Goal: Find specific page/section: Find specific page/section

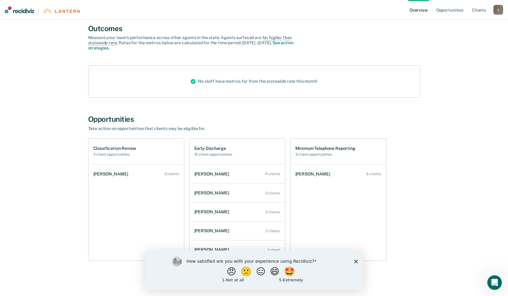
scroll to position [44, 0]
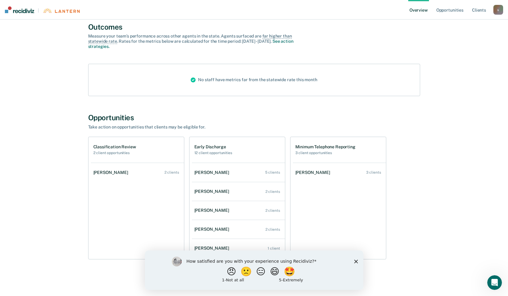
click at [312, 261] on div "How satisfied are you with your experience using Recidiviz? 😠 🙁 😑 😄 🤩 1 - Not a…" at bounding box center [254, 269] width 219 height 39
click at [312, 262] on polygon "Close survey" at bounding box center [356, 262] width 4 height 4
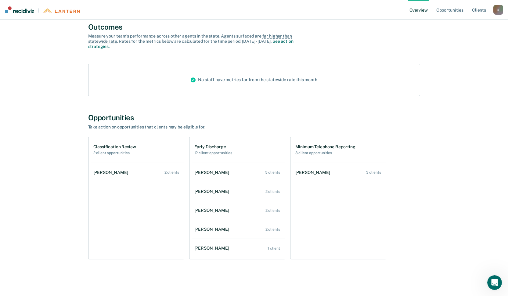
click at [107, 153] on h2 "2 client opportunities" at bounding box center [114, 153] width 43 height 4
drag, startPoint x: 107, startPoint y: 153, endPoint x: 103, endPoint y: 152, distance: 4.1
click at [103, 152] on h2 "2 client opportunities" at bounding box center [114, 153] width 43 height 4
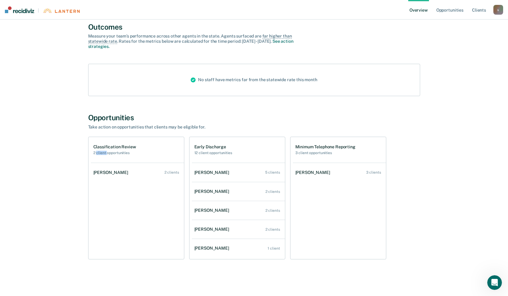
drag, startPoint x: 103, startPoint y: 152, endPoint x: 168, endPoint y: 173, distance: 68.7
click at [168, 173] on div "2 clients" at bounding box center [172, 172] width 15 height 4
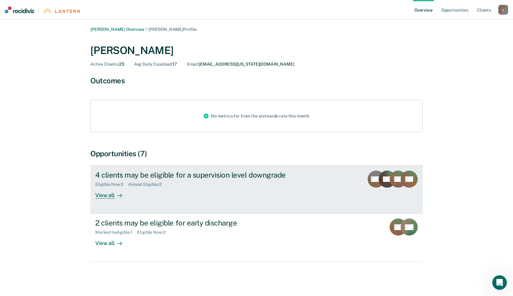
click at [106, 195] on div "View all" at bounding box center [112, 193] width 34 height 12
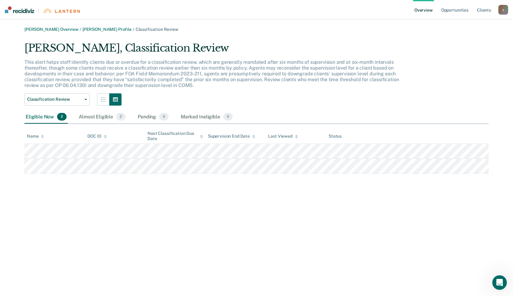
click at [312, 8] on link "Overview" at bounding box center [423, 10] width 21 height 20
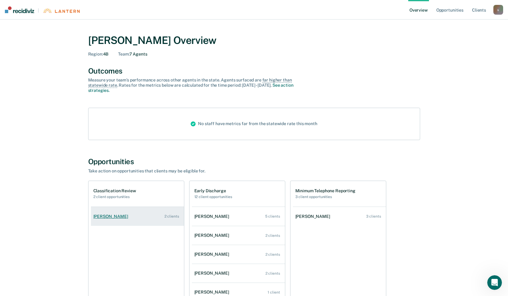
click at [168, 217] on div "2 clients" at bounding box center [172, 216] width 15 height 4
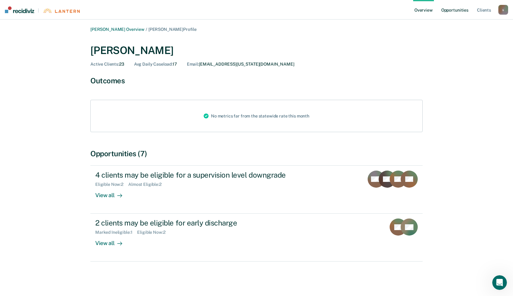
click at [312, 11] on link "Opportunities" at bounding box center [455, 10] width 30 height 20
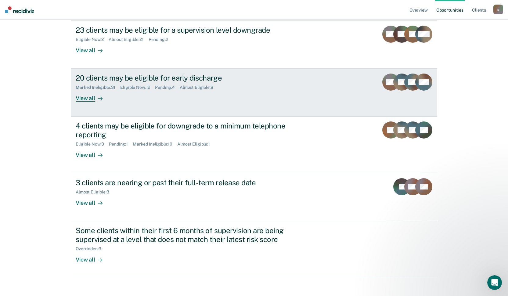
scroll to position [76, 0]
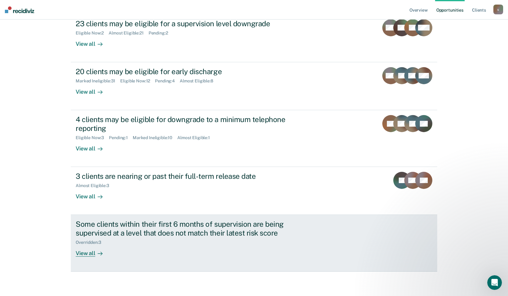
click at [79, 255] on div "View all" at bounding box center [93, 251] width 34 height 12
